Goal: Transaction & Acquisition: Purchase product/service

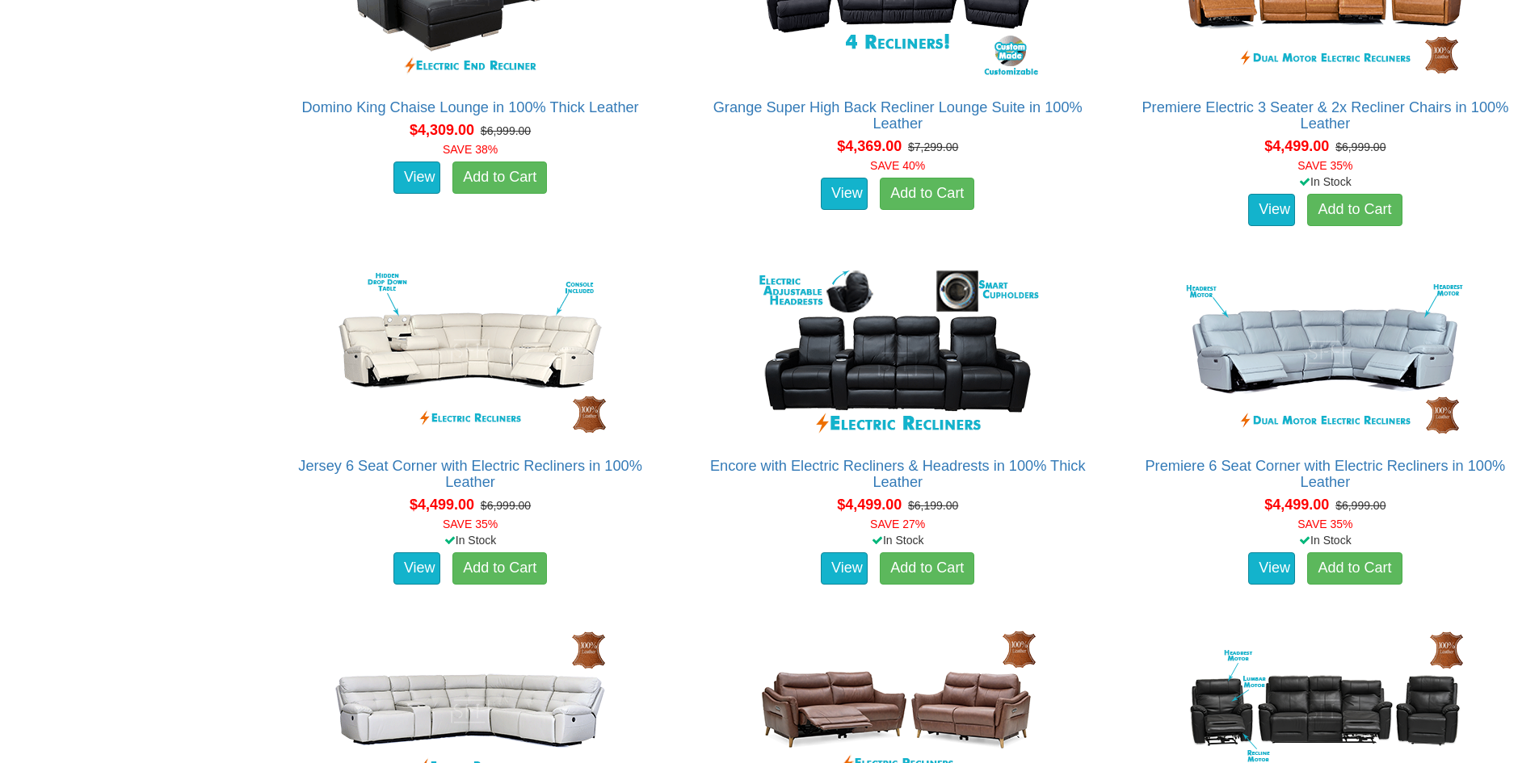
scroll to position [5817, 0]
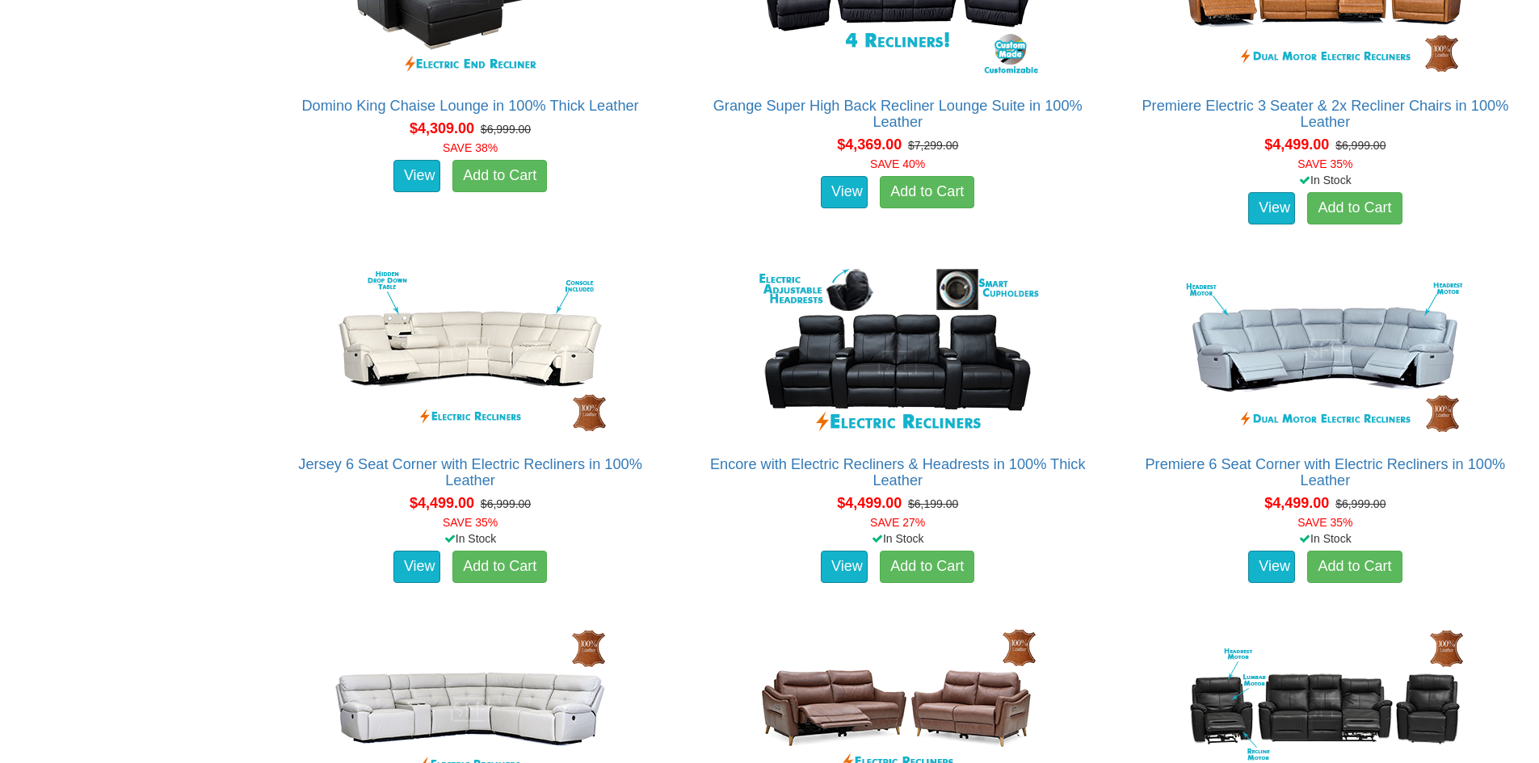
drag, startPoint x: 475, startPoint y: 464, endPoint x: 81, endPoint y: 370, distance: 405.2
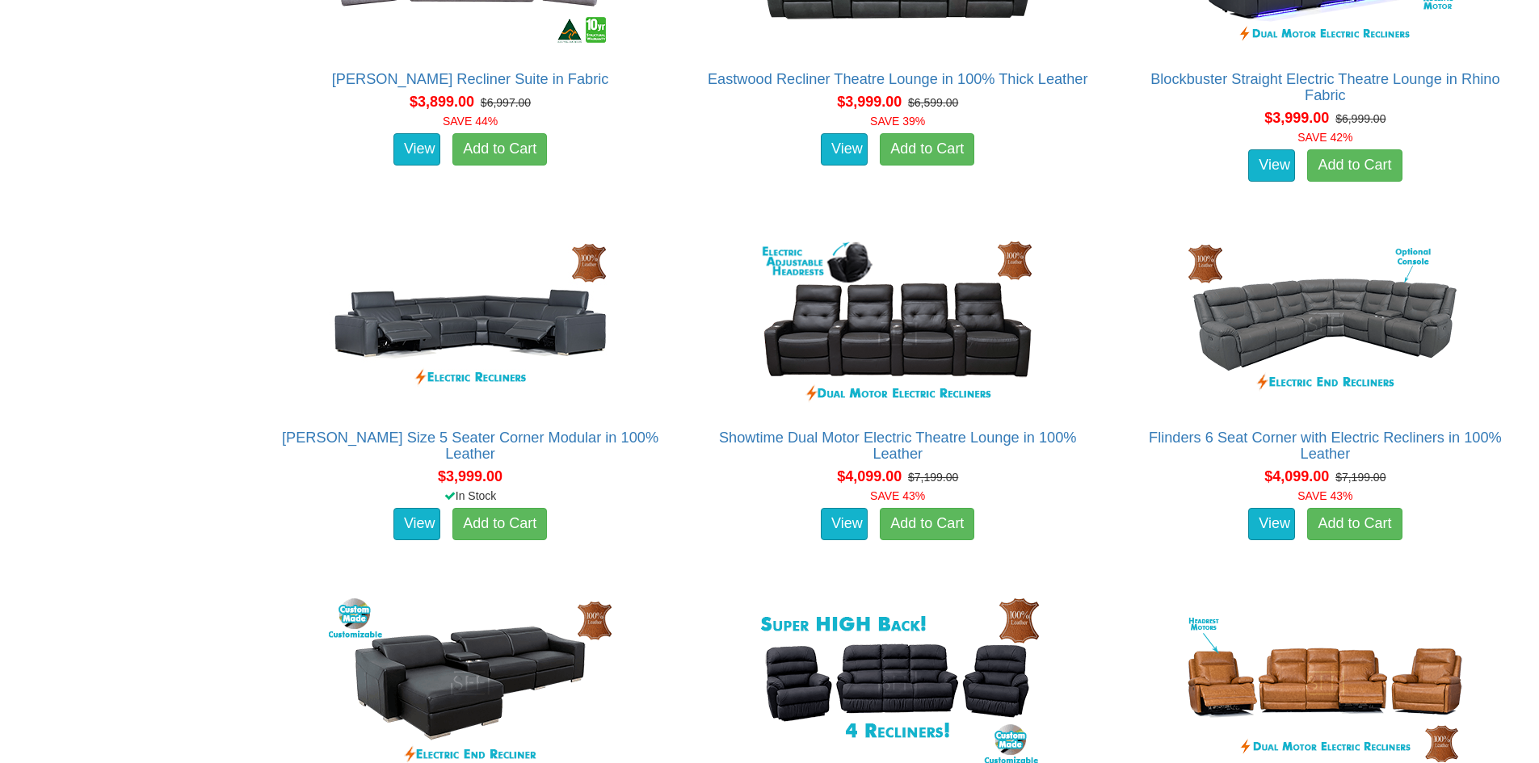
scroll to position [5090, 0]
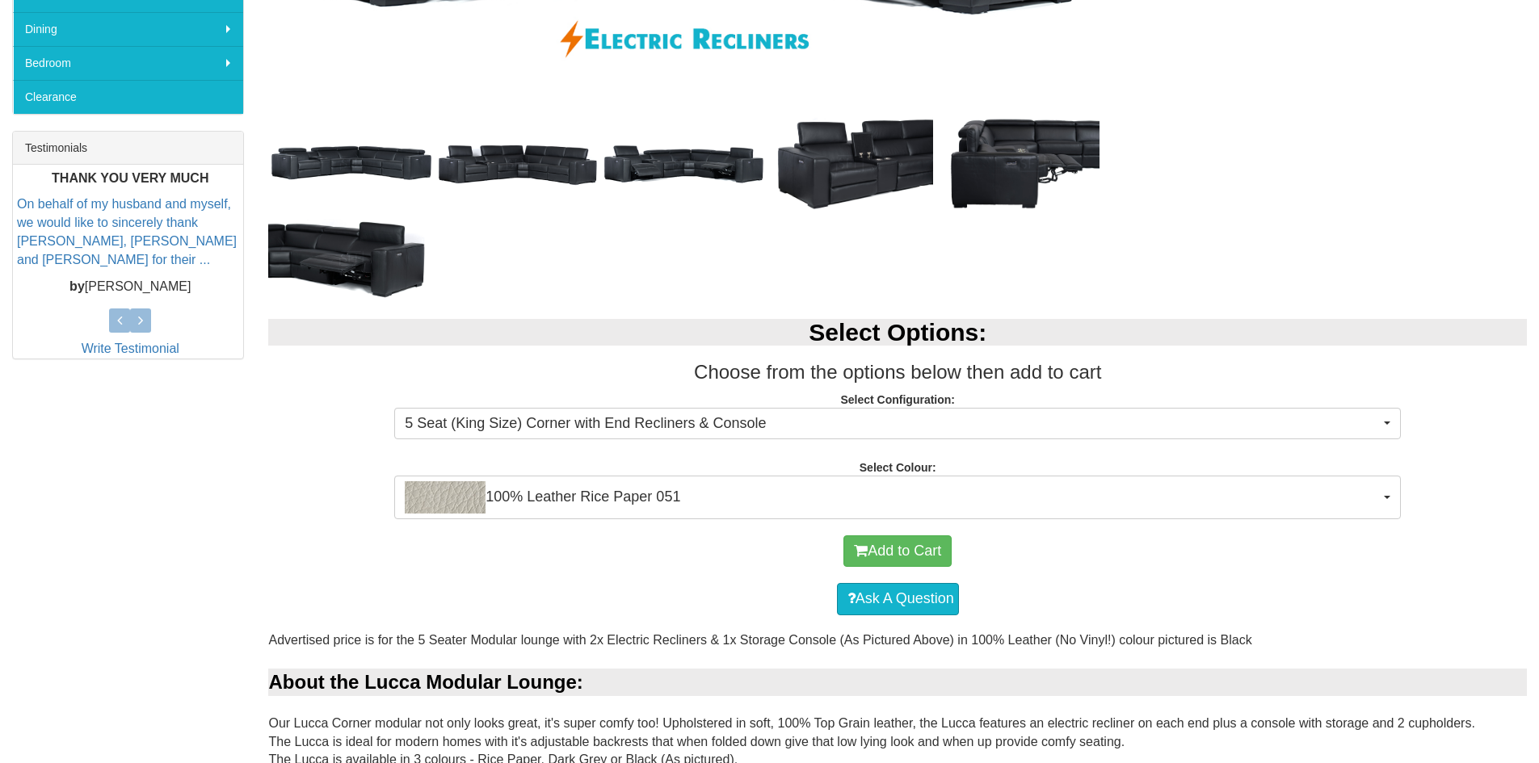
scroll to position [566, 0]
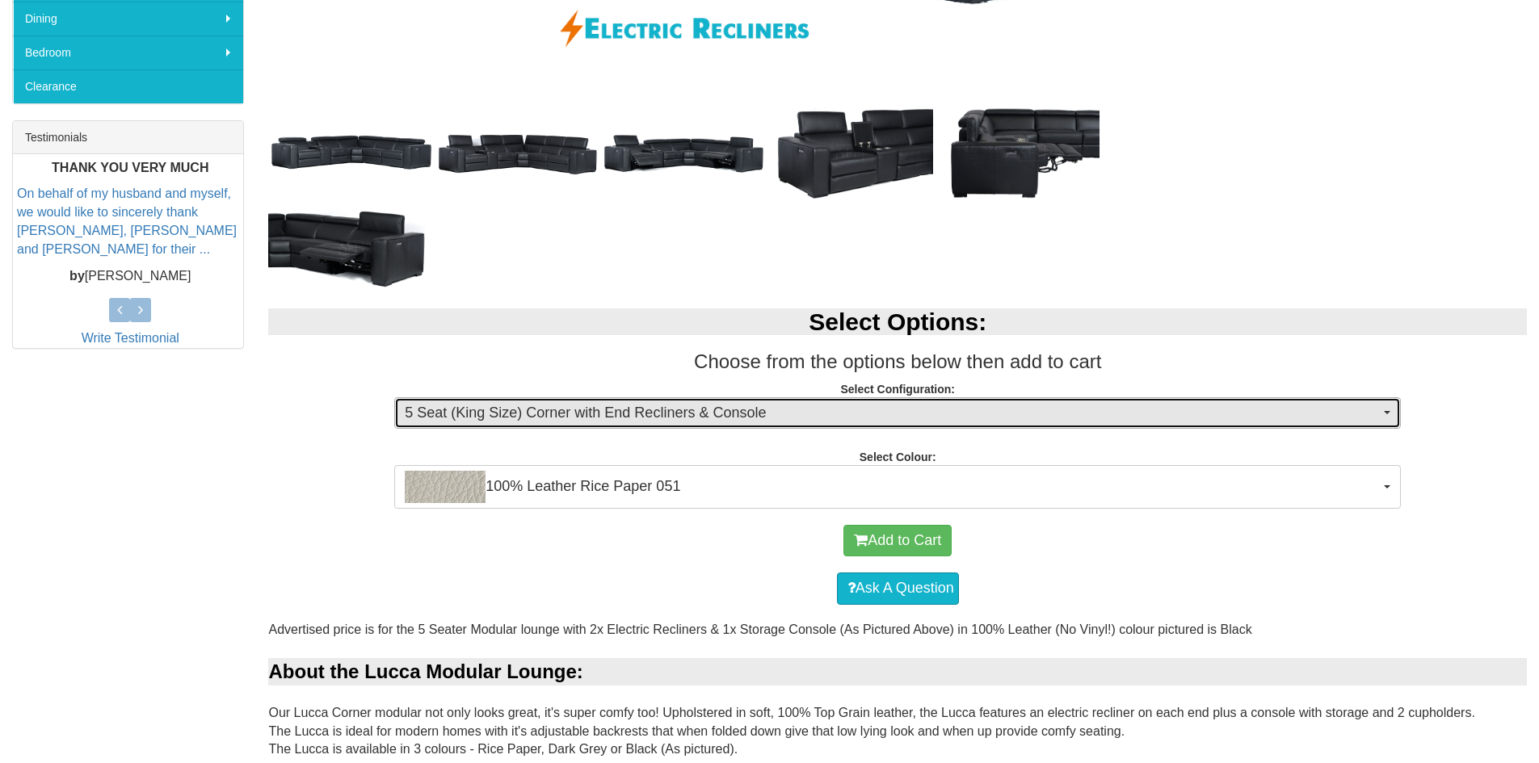
click at [688, 417] on span "5 Seat (King Size) Corner with End Recliners & Console" at bounding box center [892, 413] width 975 height 21
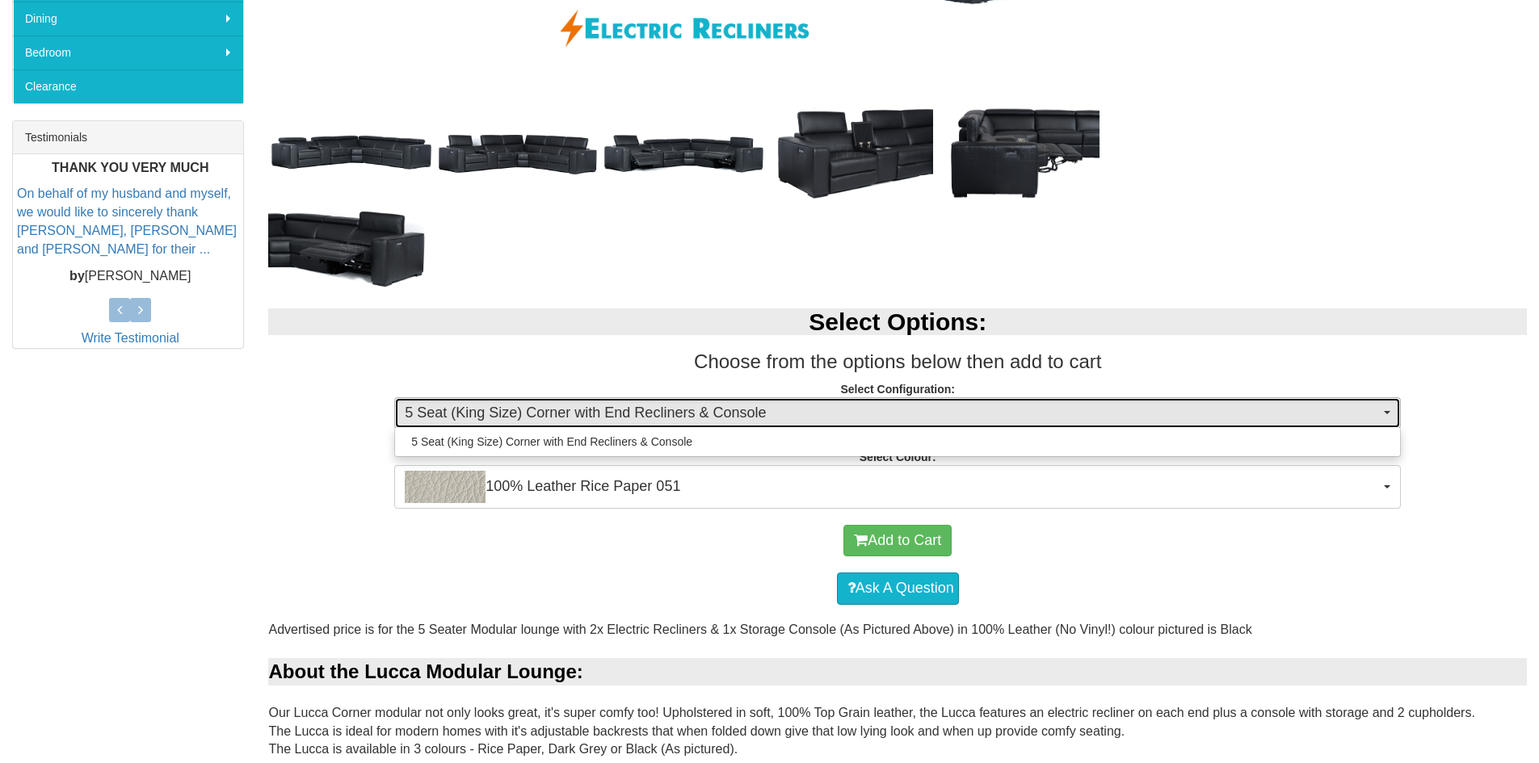
click at [688, 417] on span "5 Seat (King Size) Corner with End Recliners & Console" at bounding box center [892, 413] width 975 height 21
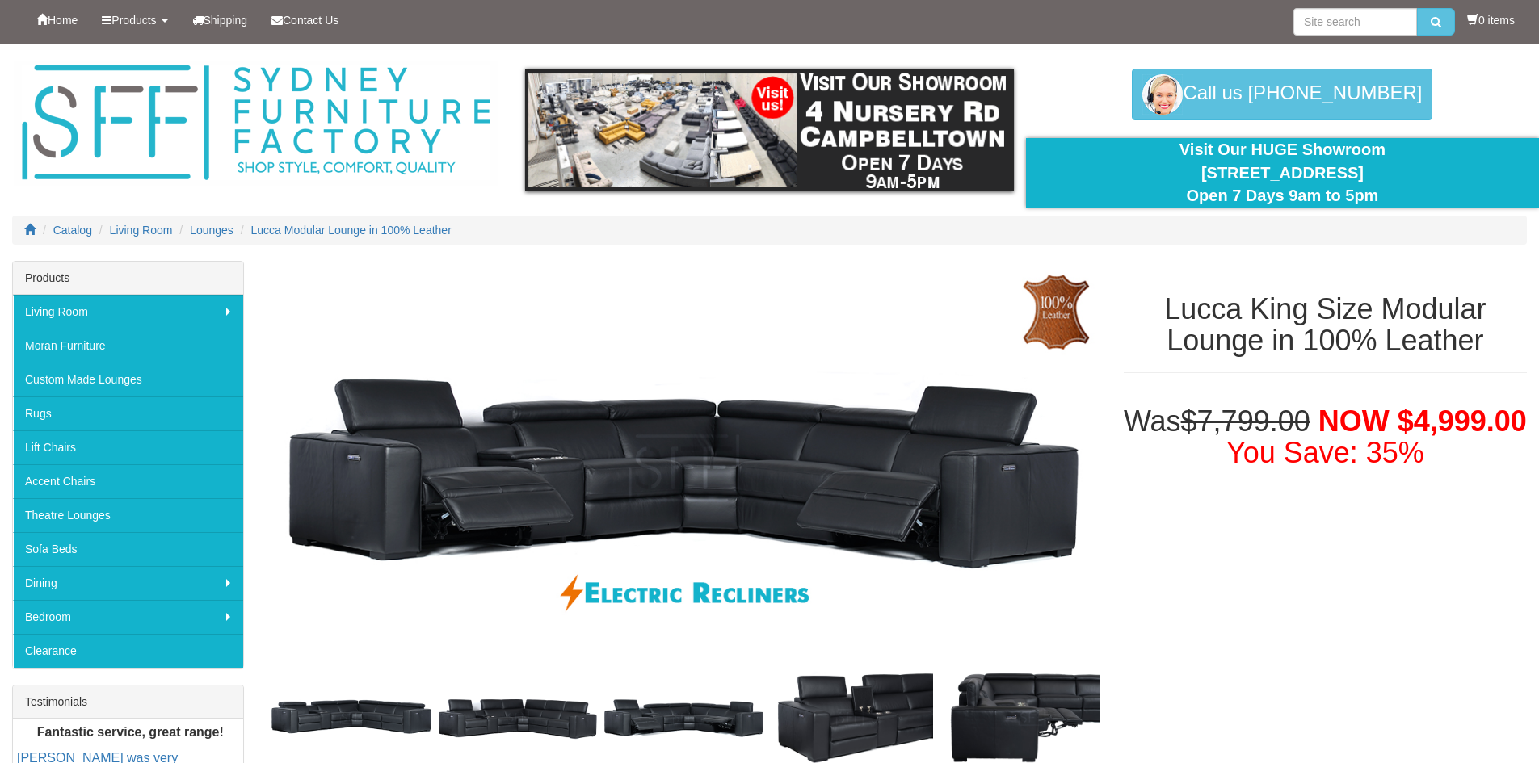
scroll to position [0, 0]
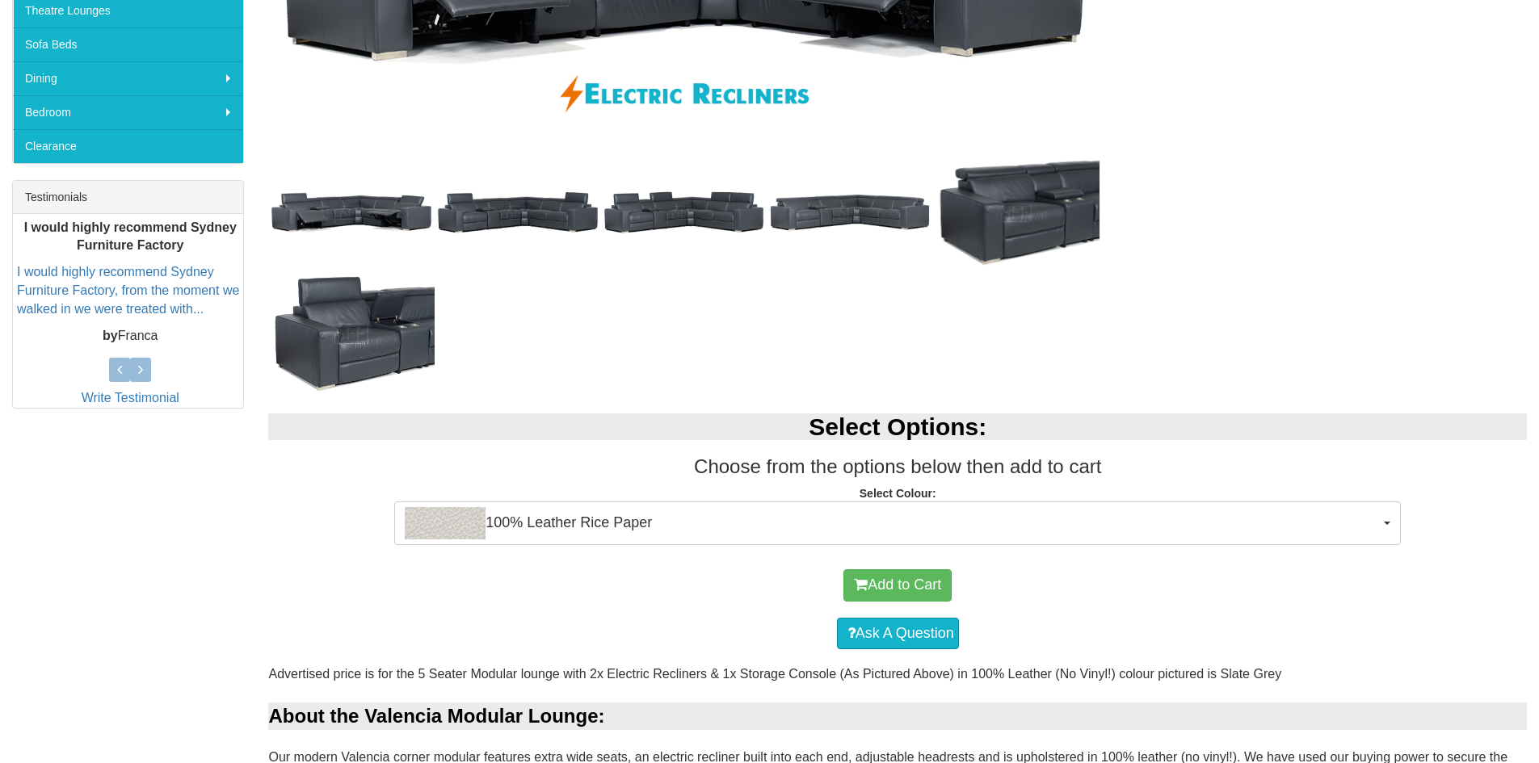
scroll to position [566, 0]
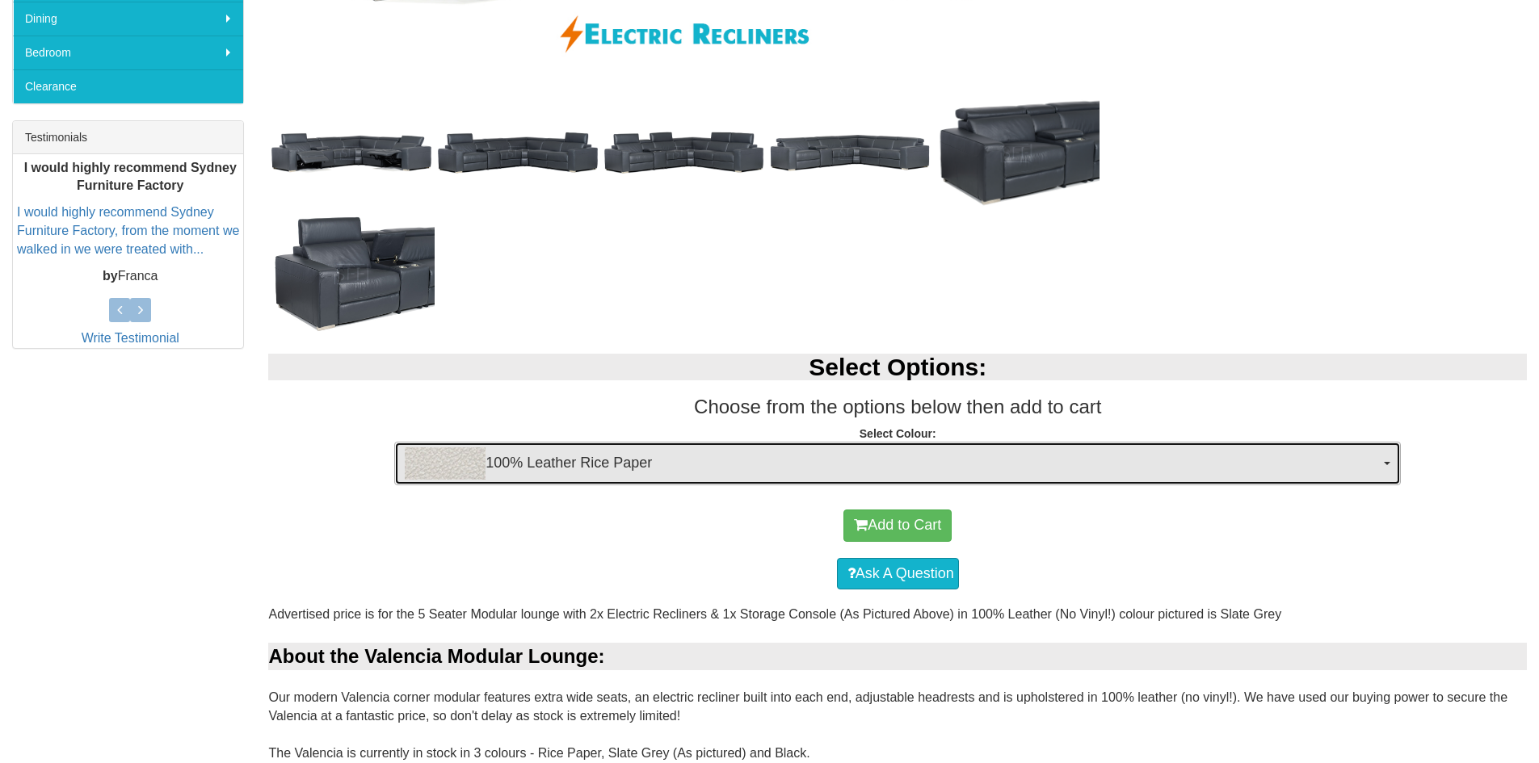
click at [551, 462] on span "100% Leather Rice Paper" at bounding box center [892, 464] width 975 height 32
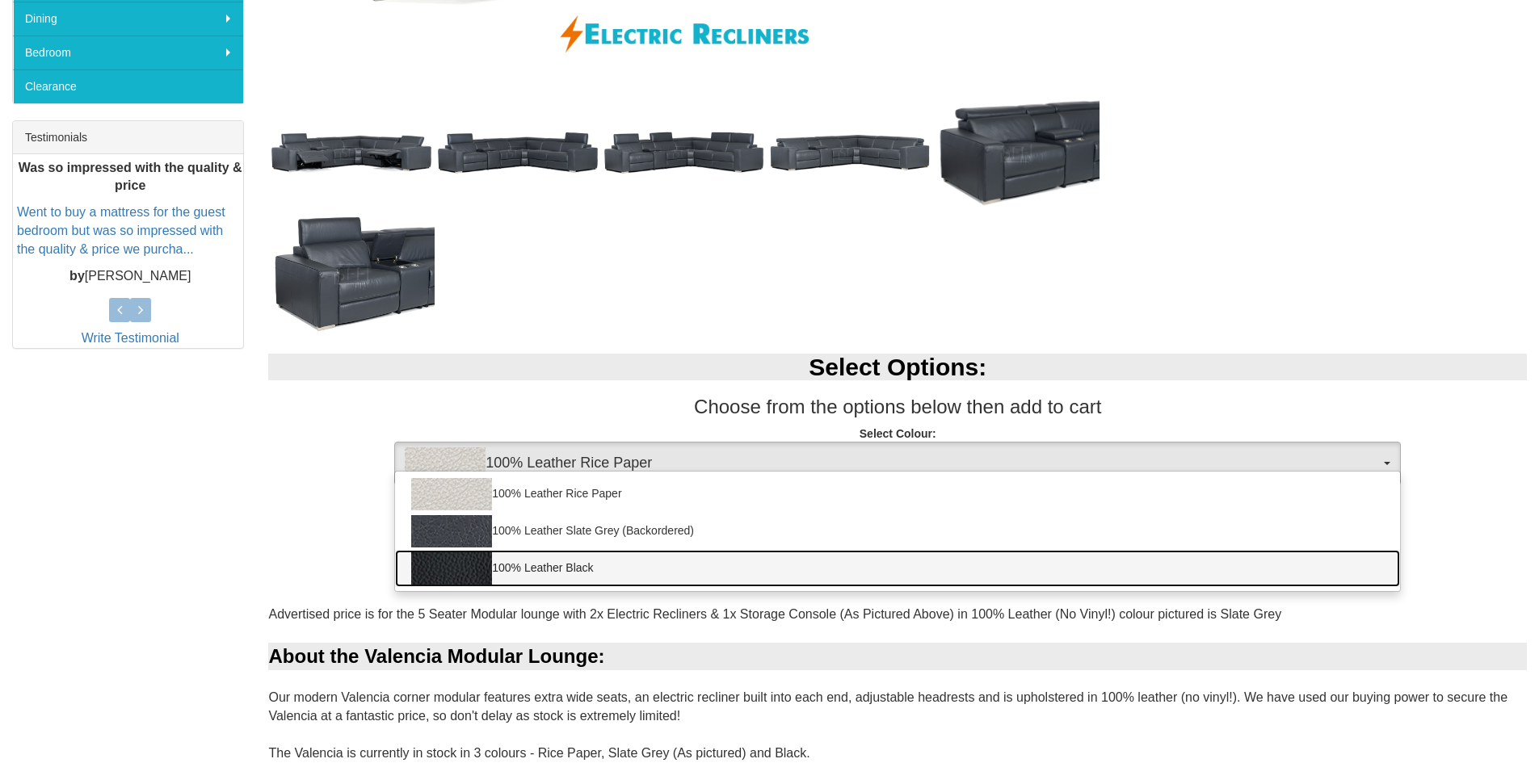
click at [527, 574] on link "100% Leather Black" at bounding box center [897, 568] width 1005 height 37
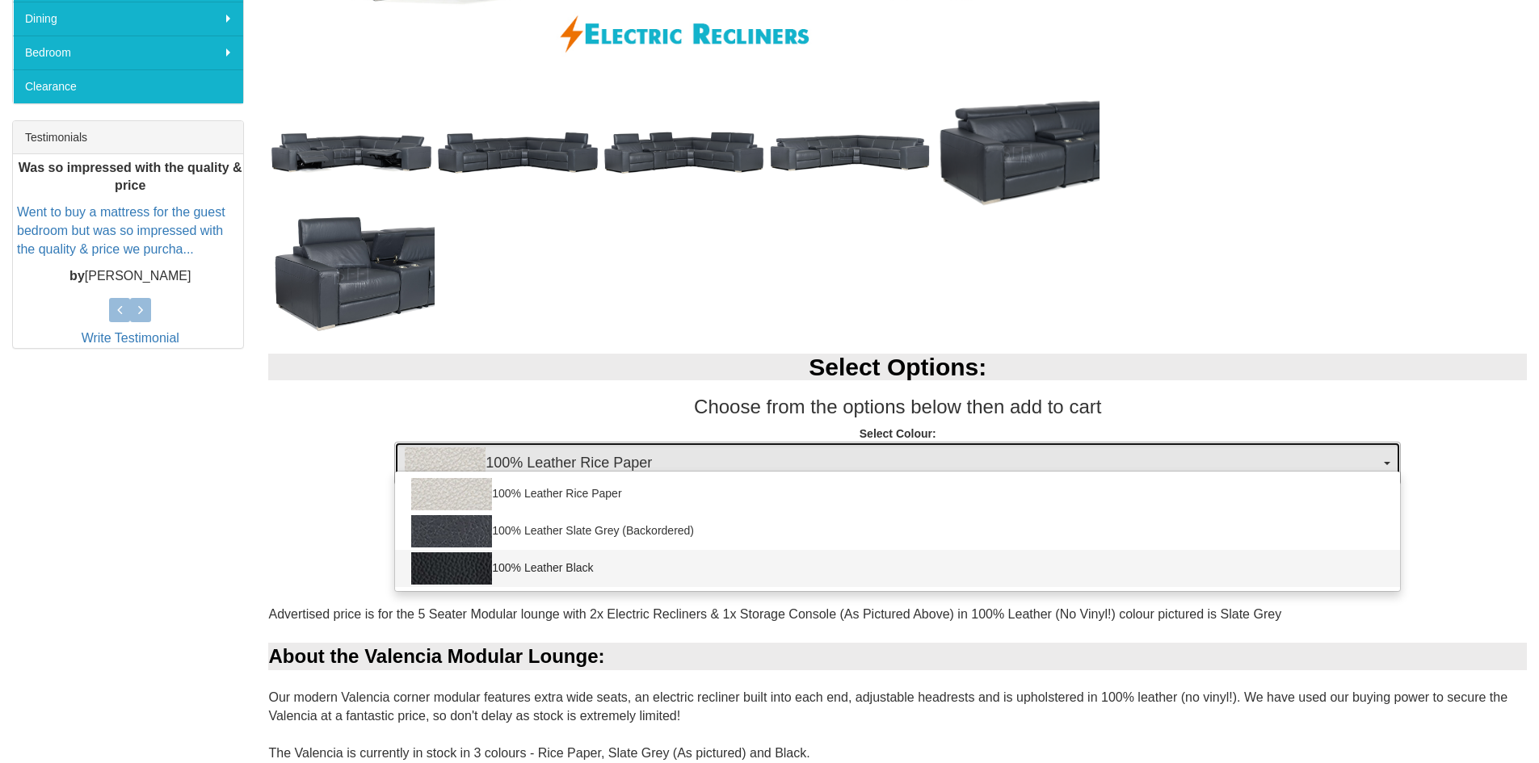
select select "1145"
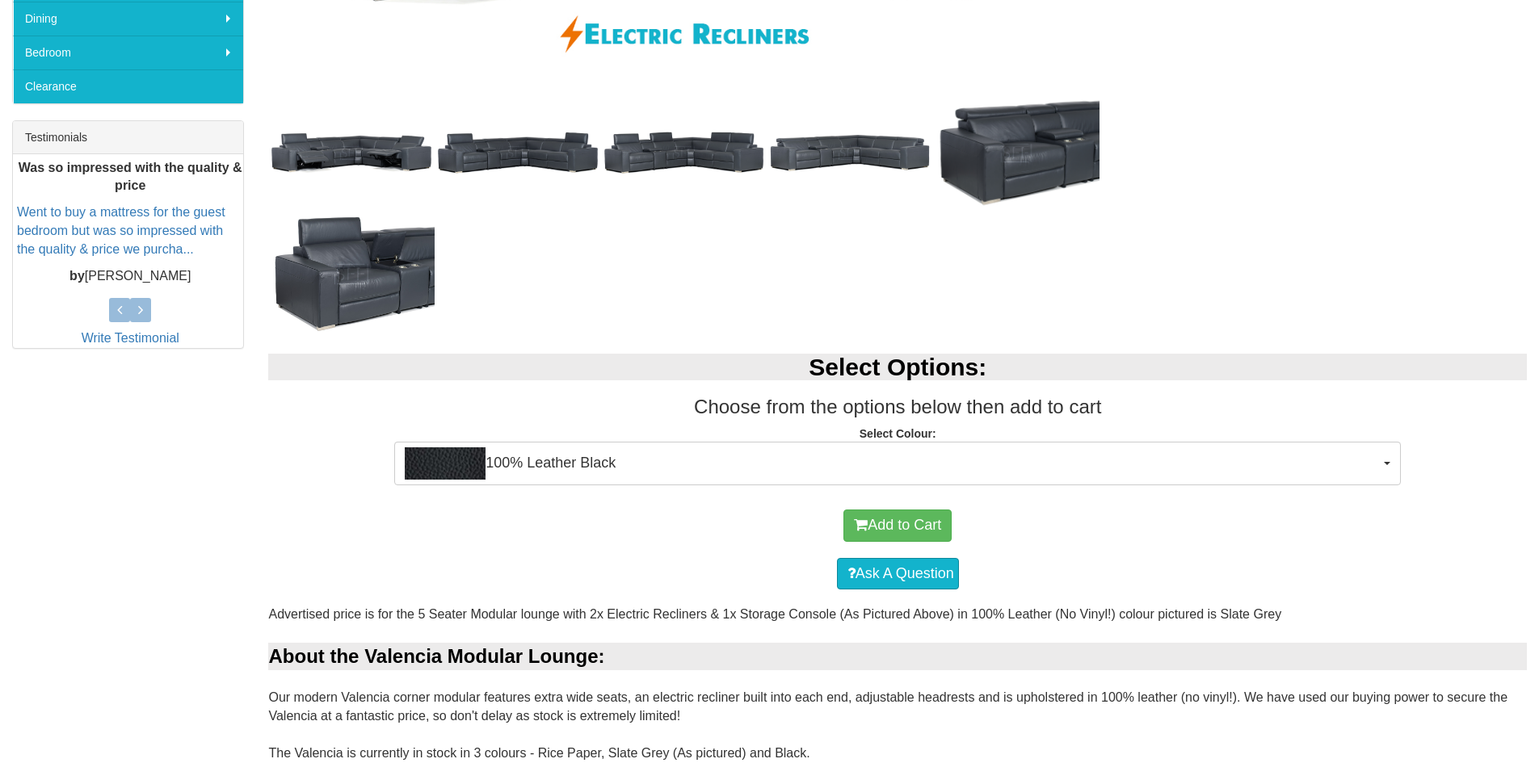
click at [346, 536] on div "Add to Cart" at bounding box center [897, 526] width 1243 height 48
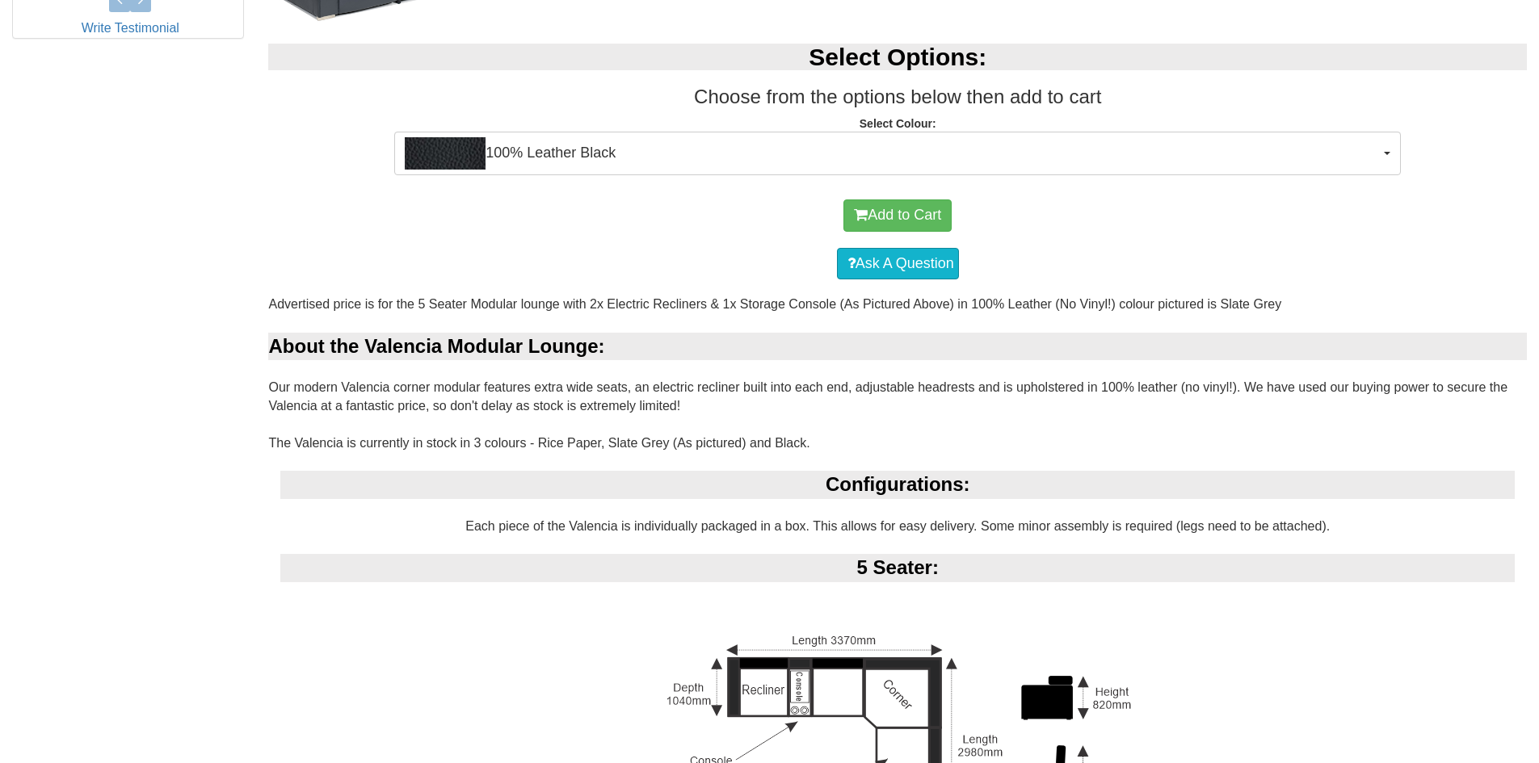
scroll to position [969, 0]
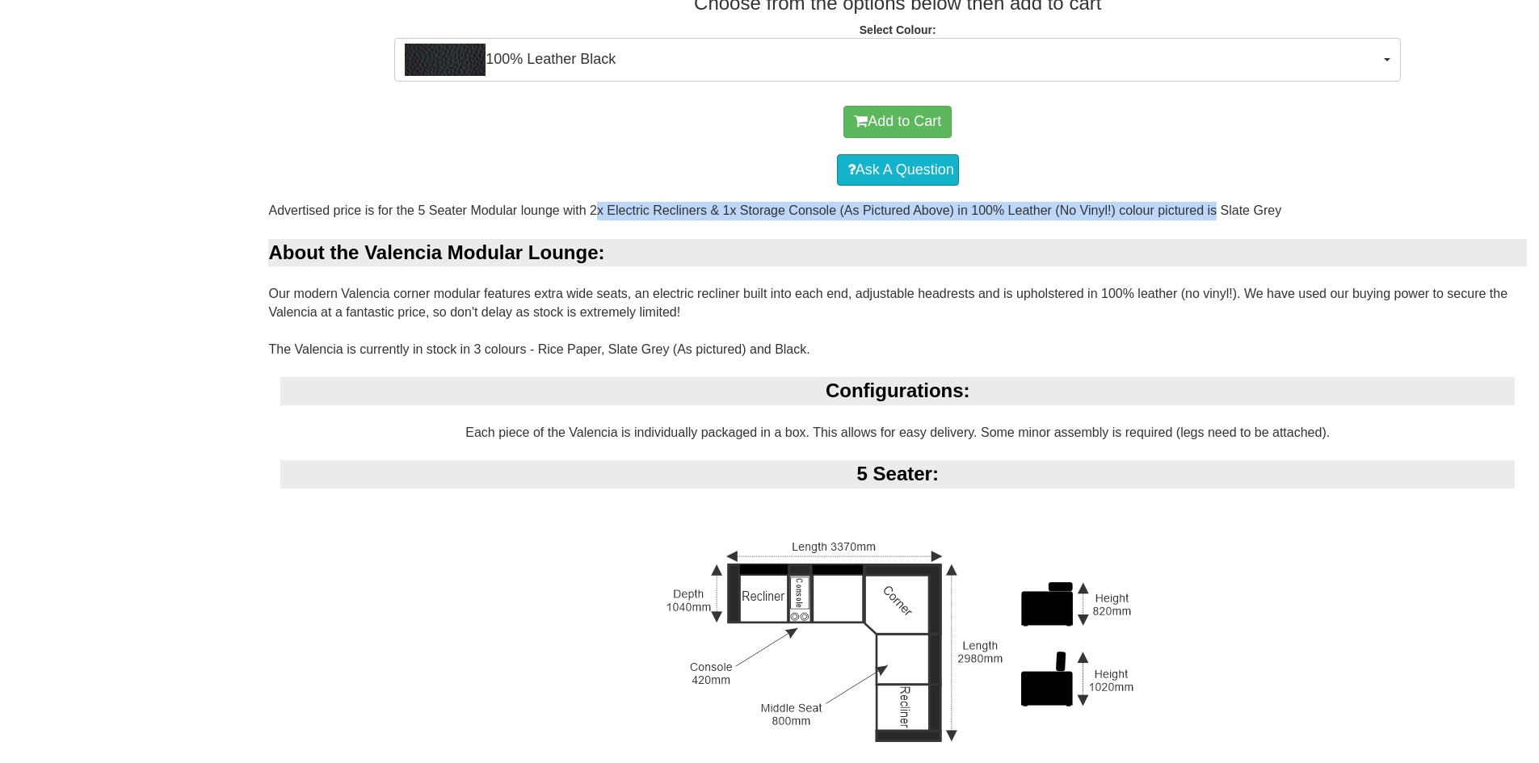
drag, startPoint x: 571, startPoint y: 211, endPoint x: 1192, endPoint y: 208, distance: 621.3
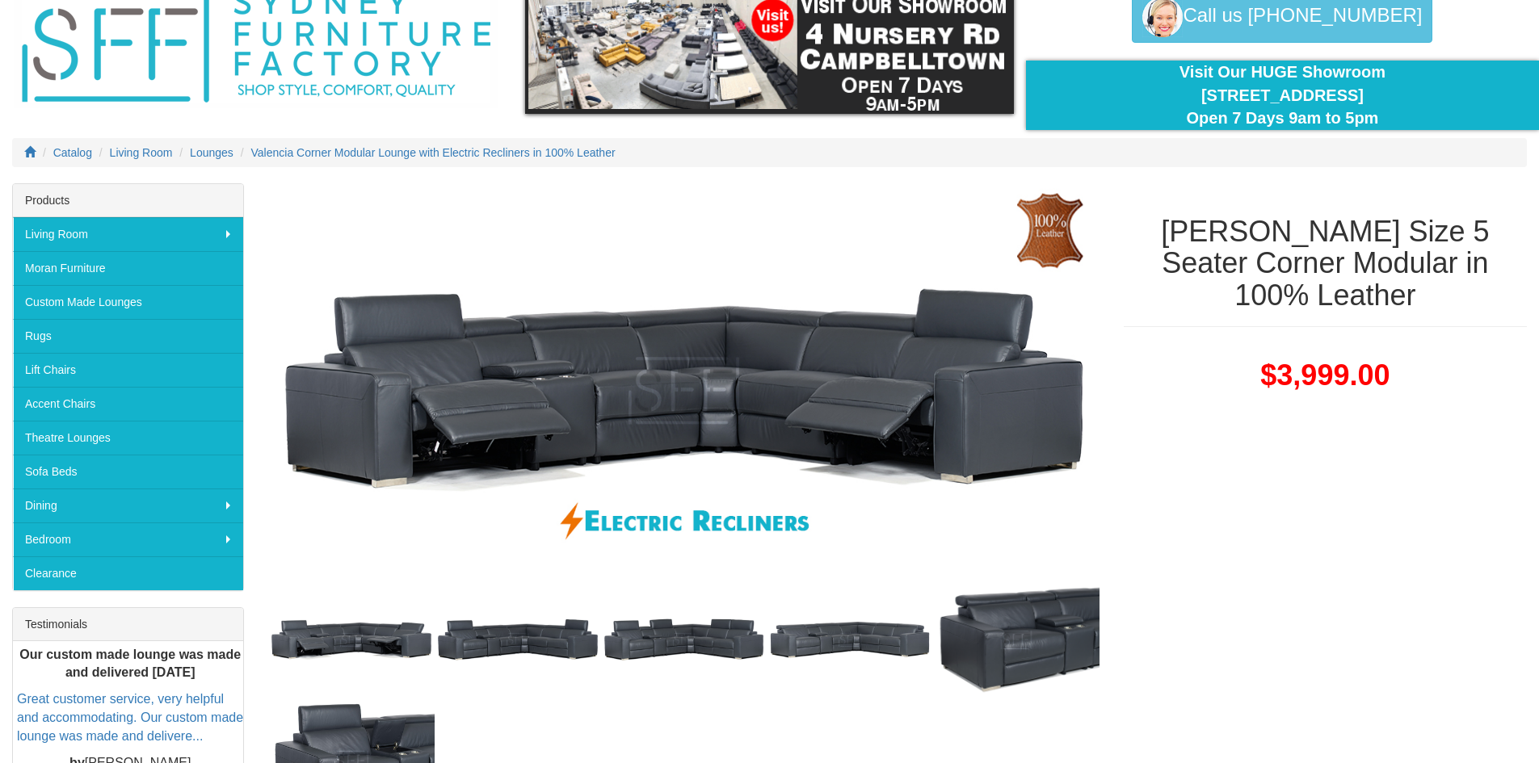
scroll to position [0, 0]
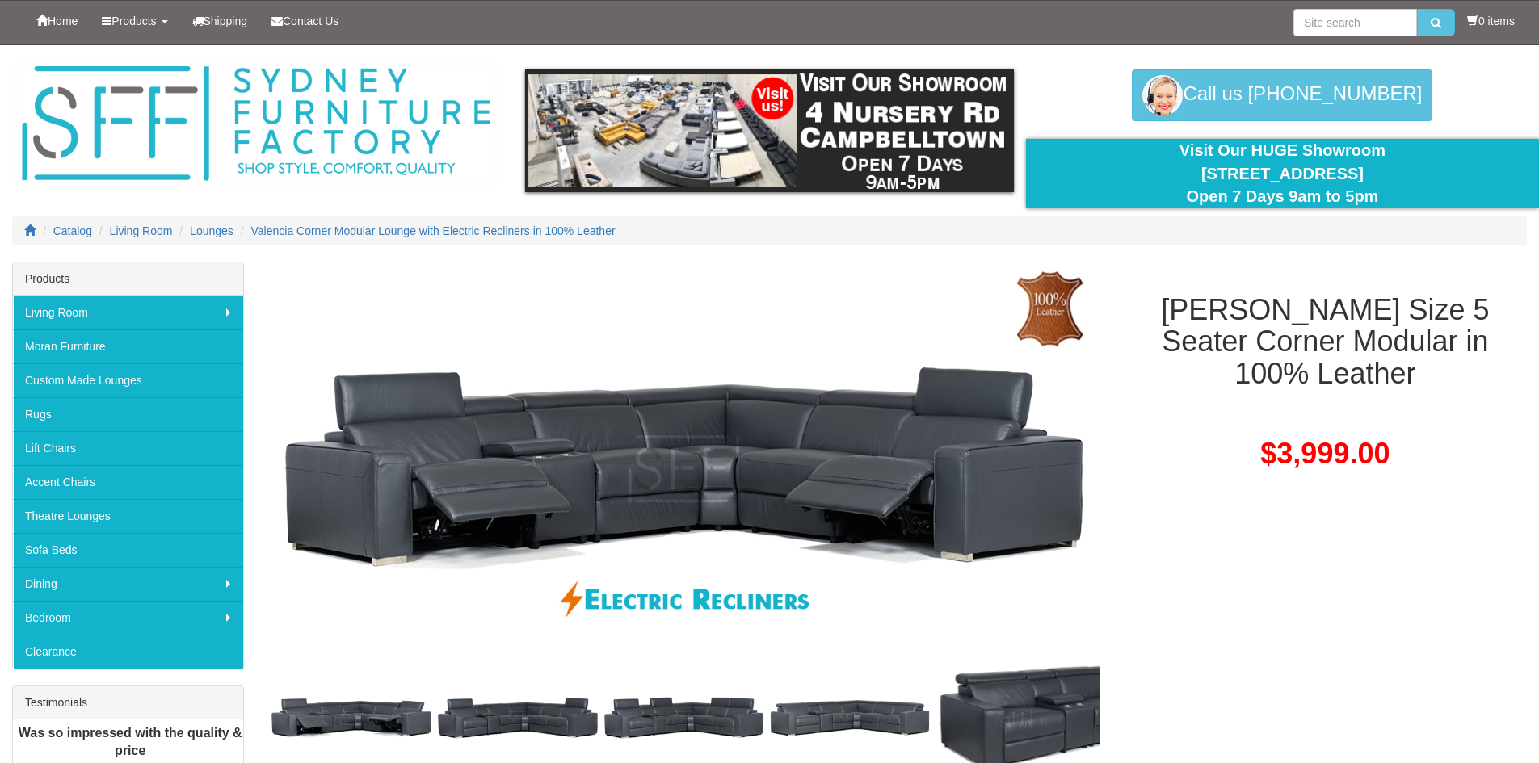
click at [1306, 460] on span "$3,999.00" at bounding box center [1324, 453] width 129 height 33
click at [1293, 449] on span "$3,999.00" at bounding box center [1324, 453] width 129 height 33
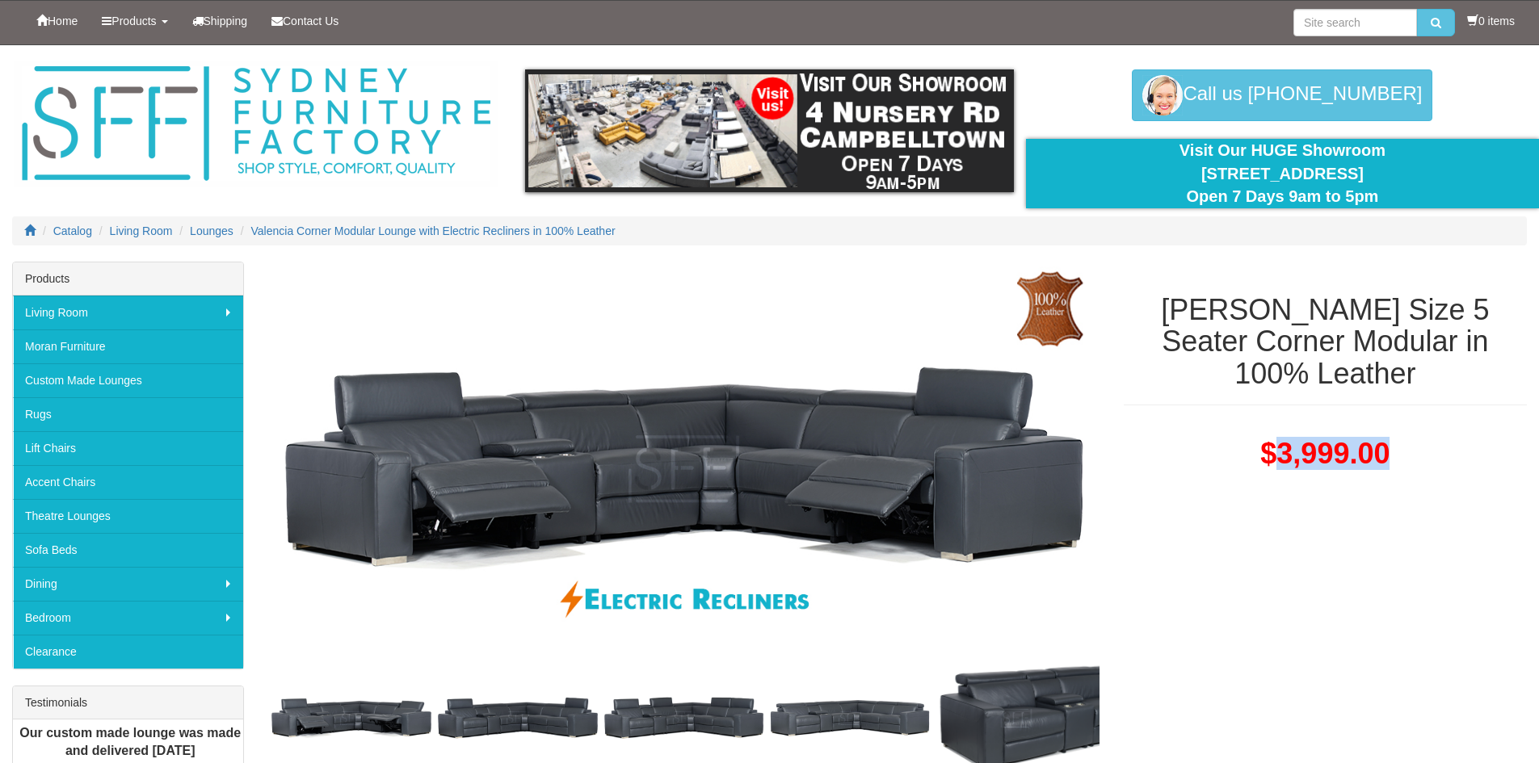
drag, startPoint x: 1308, startPoint y: 175, endPoint x: 1343, endPoint y: 175, distance: 34.7
click at [1343, 175] on div "Visit Our HUGE Showroom [STREET_ADDRESS] Open 7 Days 9am to 5pm" at bounding box center [1282, 173] width 489 height 69
